Goal: Find specific page/section: Find specific page/section

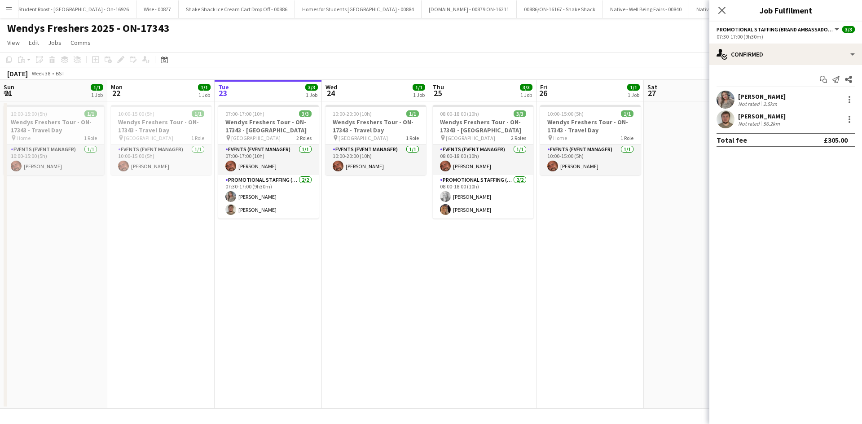
click at [479, 294] on app-date-cell "08:00-18:00 (10h) 3/3 Wendys Freshers Tour - ON-17343 - University of Southampt…" at bounding box center [482, 255] width 107 height 308
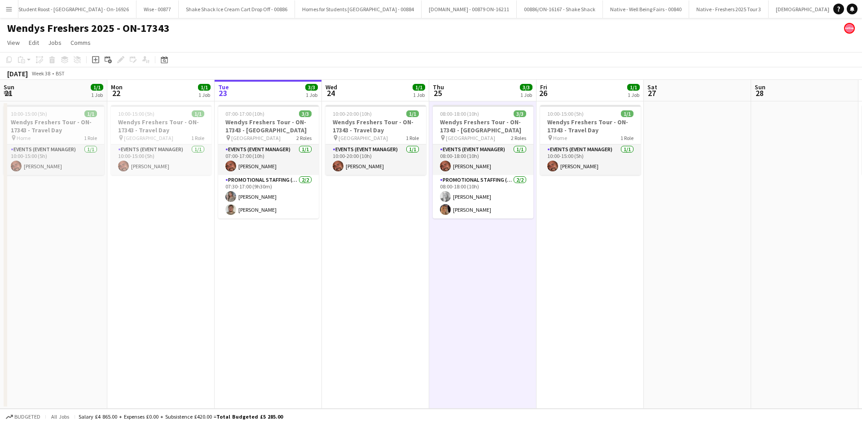
click at [2, 7] on button "Menu" at bounding box center [9, 9] width 18 height 18
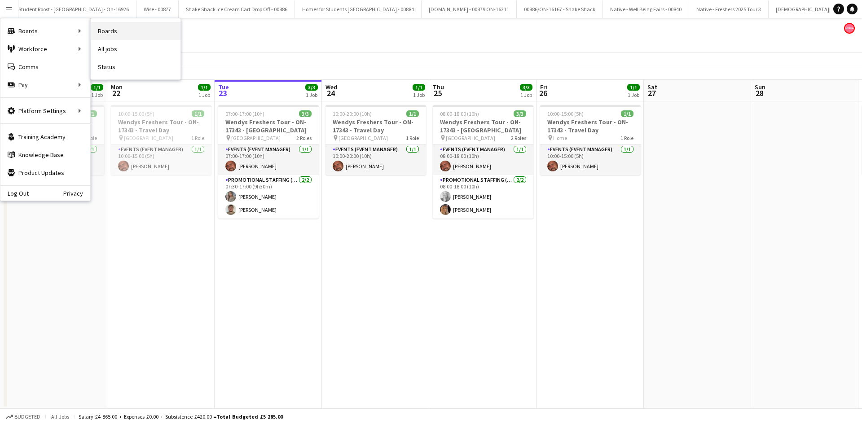
click at [112, 31] on link "Boards" at bounding box center [136, 31] width 90 height 18
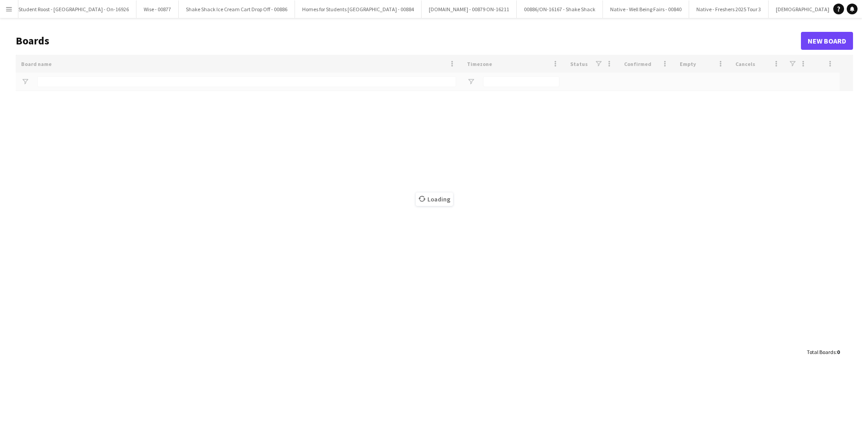
type input "***"
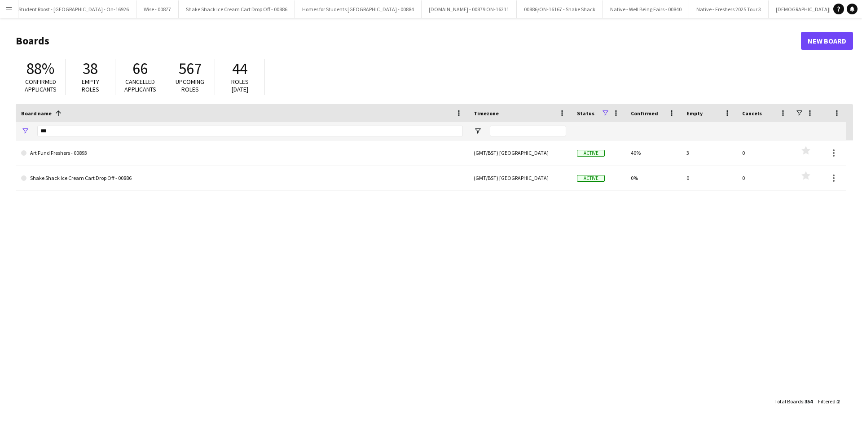
click at [11, 7] on app-icon "Menu" at bounding box center [8, 8] width 7 height 7
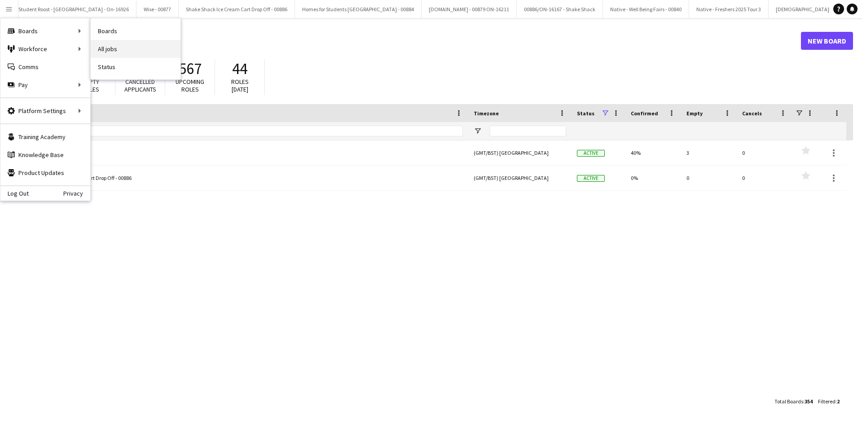
click at [158, 44] on link "All jobs" at bounding box center [136, 49] width 90 height 18
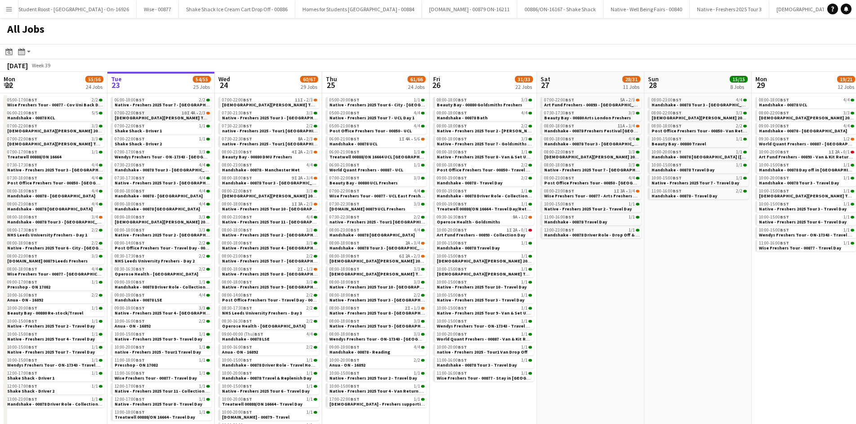
click at [143, 117] on span "Lady Garden Tour 1 - 00848 - University of Leicester" at bounding box center [196, 118] width 163 height 6
click at [174, 274] on link "08:30-16:30 BST 2/2 Operose Health - Leeds Uni" at bounding box center [162, 271] width 95 height 10
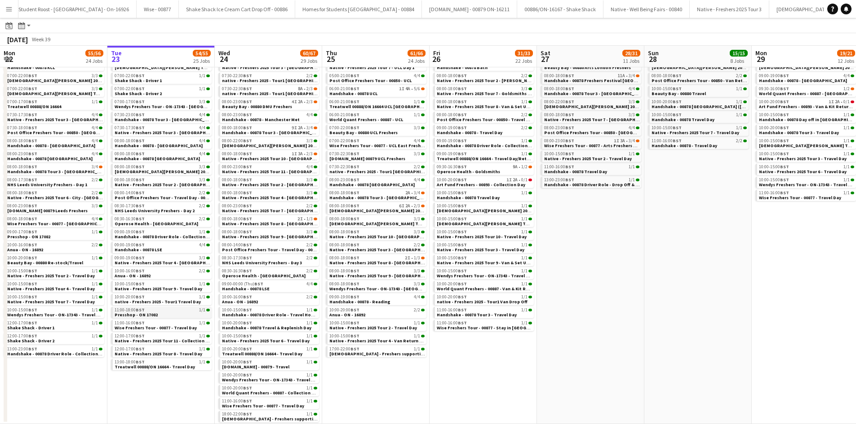
click at [172, 311] on div "11:00-18:00 BST 1/1" at bounding box center [162, 310] width 95 height 4
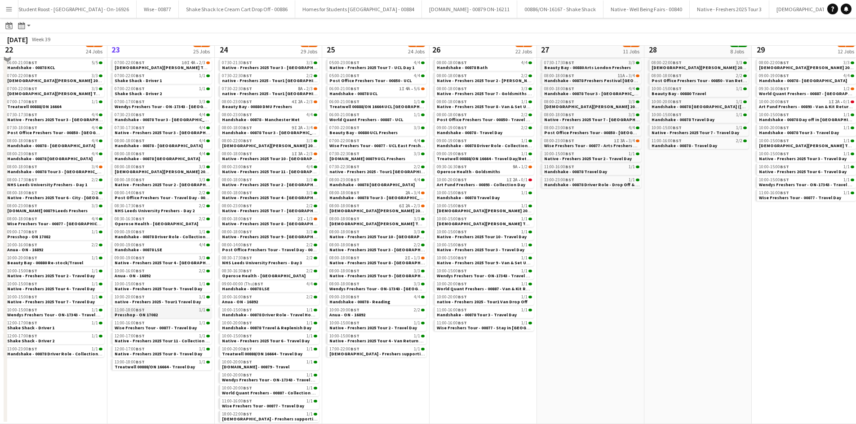
scroll to position [0, 0]
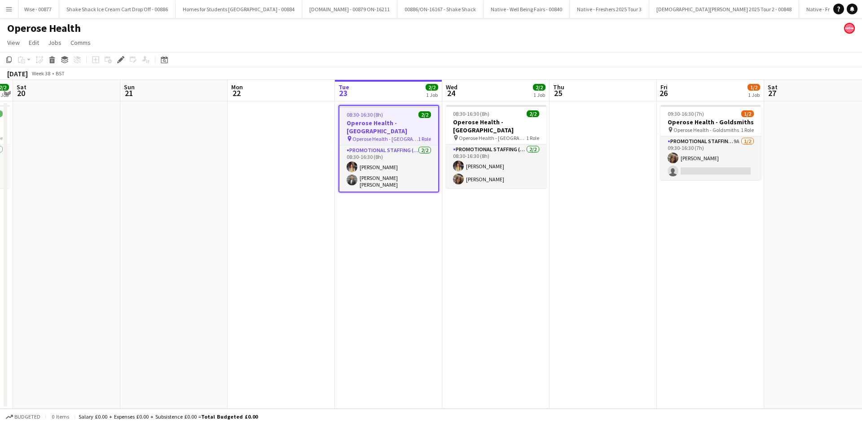
scroll to position [0, 1029]
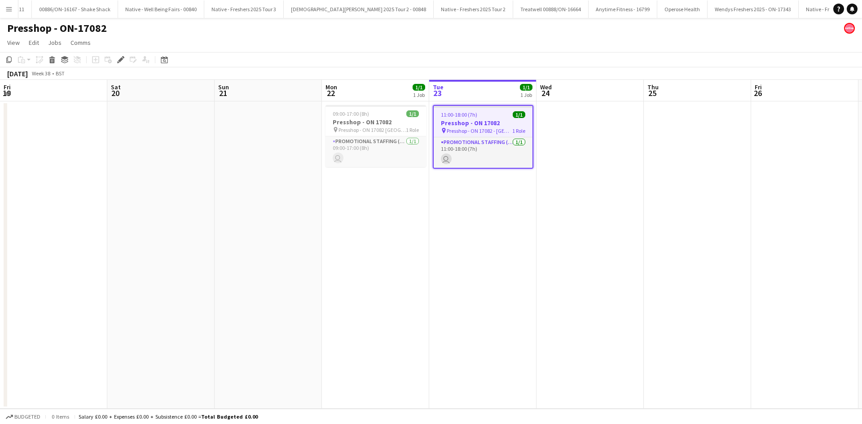
scroll to position [0, 309]
